Goal: Navigation & Orientation: Find specific page/section

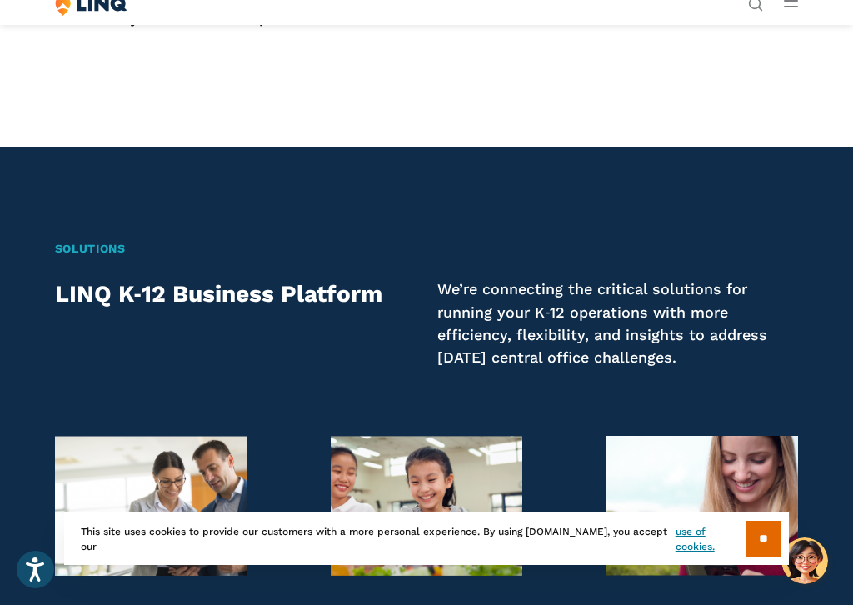
scroll to position [22, 0]
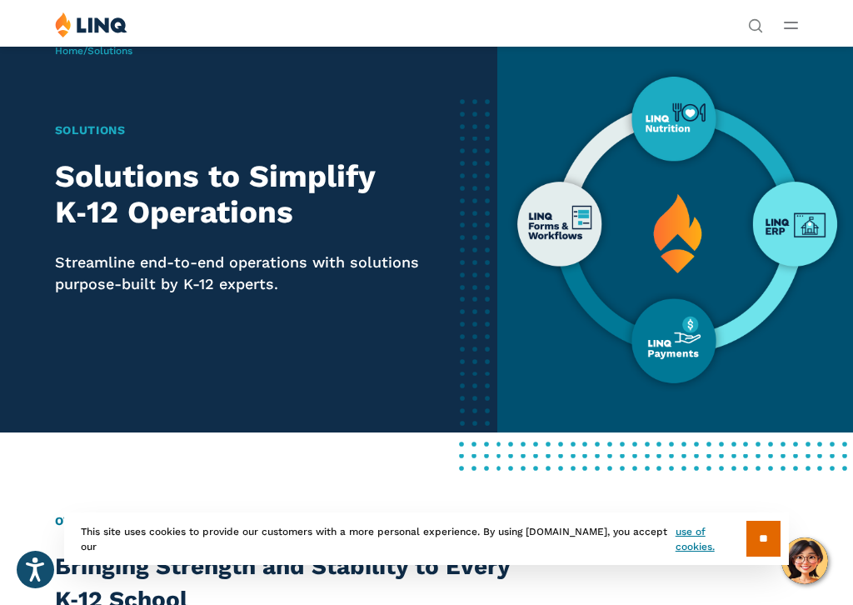
click at [660, 302] on img at bounding box center [675, 227] width 356 height 409
click at [660, 519] on div "** This site uses cookies to provide our customers with a more personal experie…" at bounding box center [426, 538] width 725 height 52
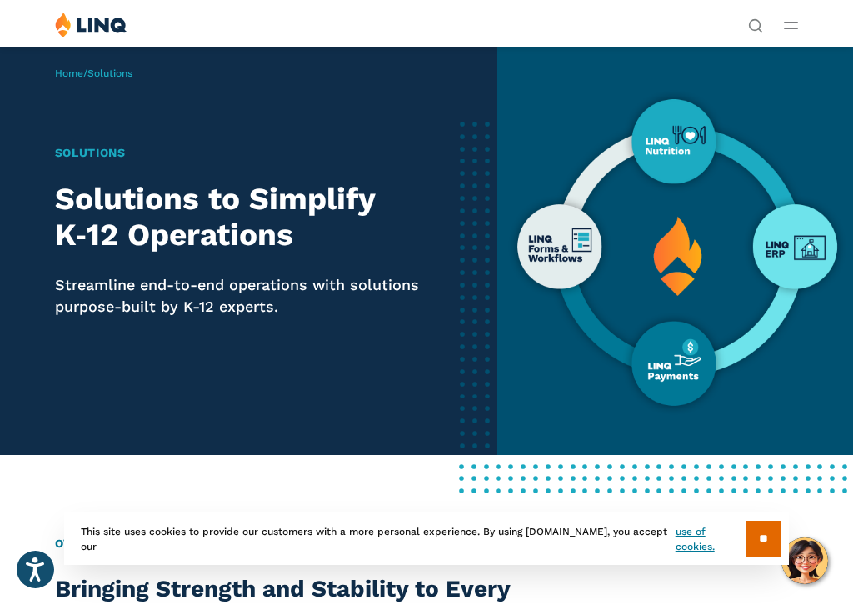
scroll to position [2981, 0]
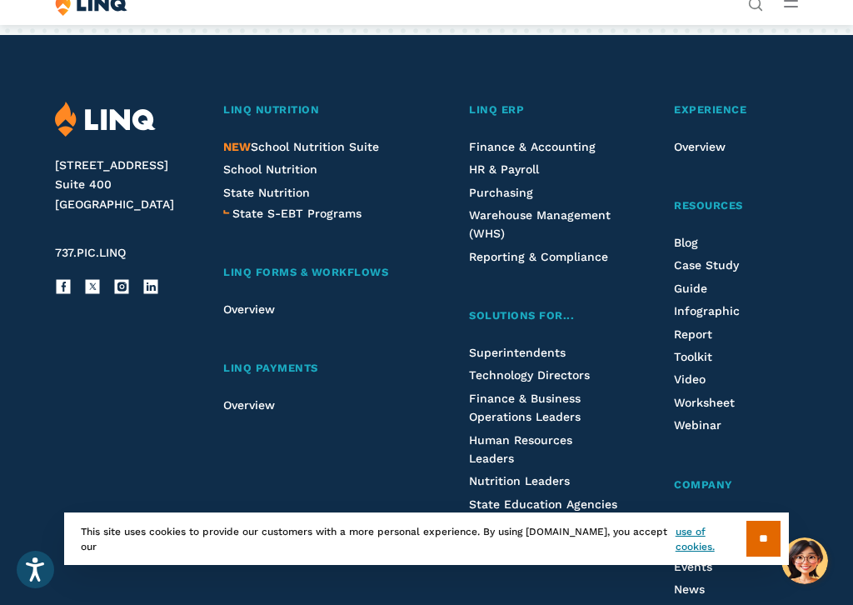
click at [223, 302] on span "Overview" at bounding box center [249, 308] width 52 height 13
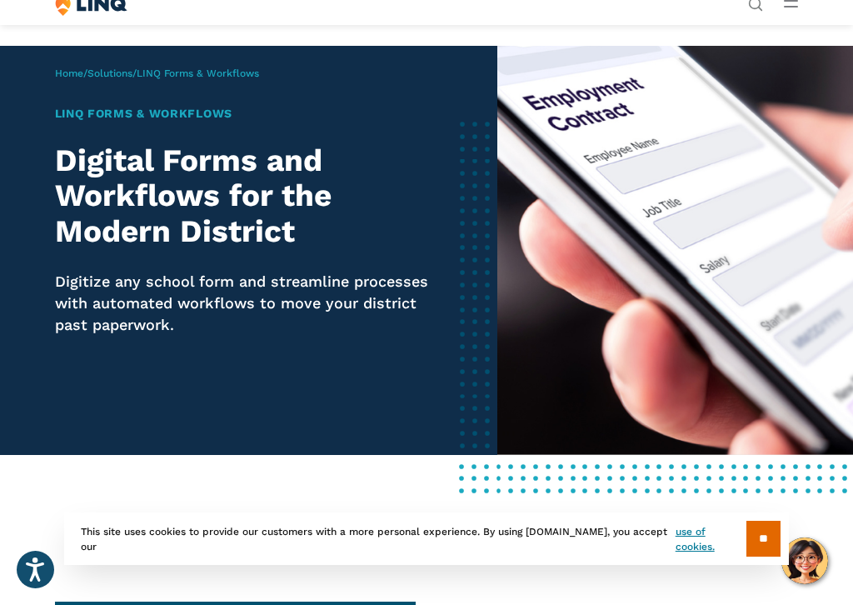
scroll to position [2725, 0]
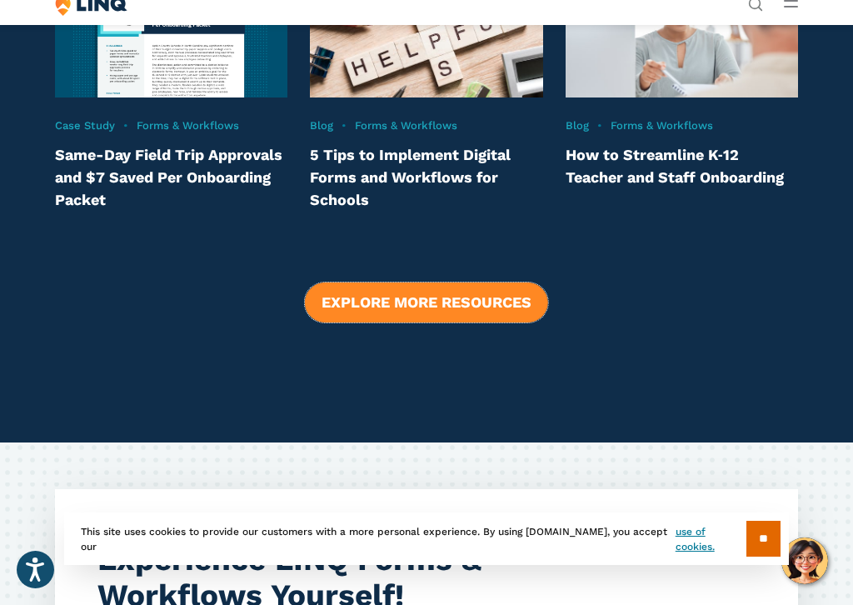
click at [508, 302] on link "Explore More Resources" at bounding box center [426, 302] width 243 height 40
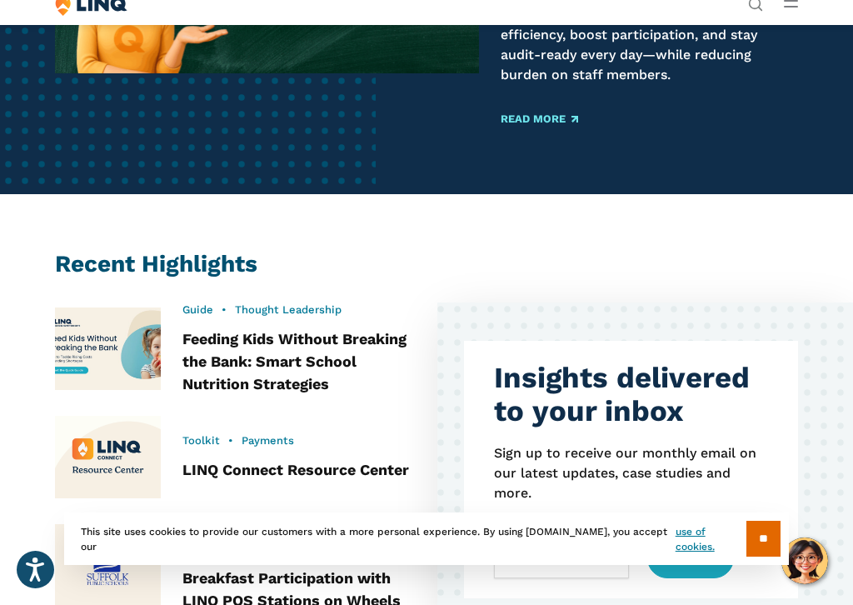
scroll to position [501, 0]
